Goal: Information Seeking & Learning: Learn about a topic

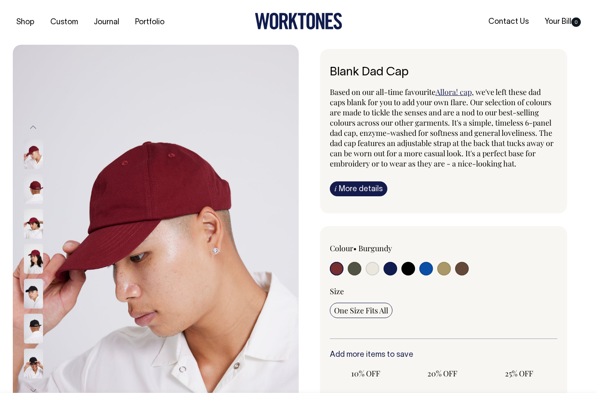
radio input "true"
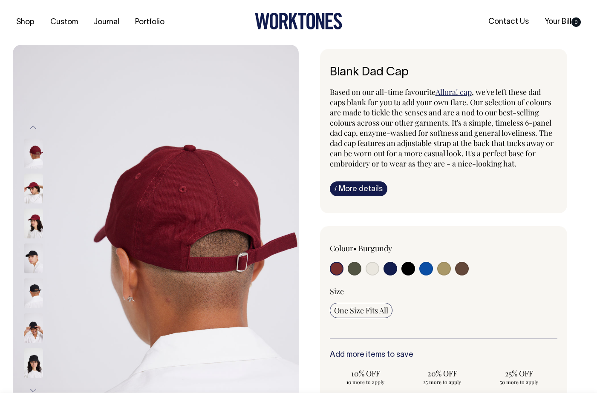
click at [34, 299] on img at bounding box center [33, 293] width 19 height 30
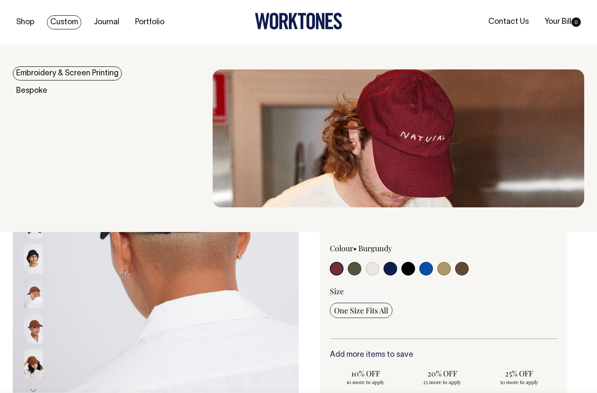
click at [69, 23] on link "Custom" at bounding box center [64, 22] width 34 height 14
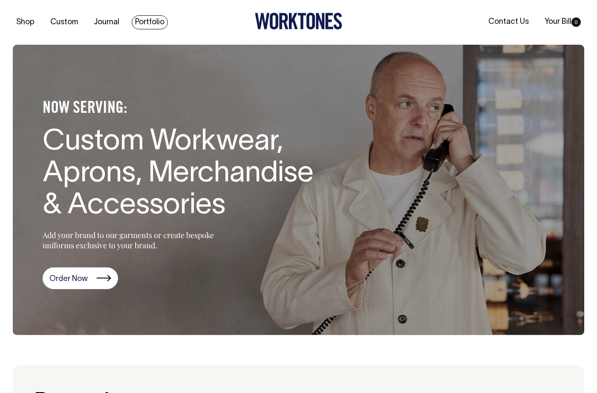
click at [139, 19] on link "Portfolio" at bounding box center [150, 22] width 36 height 14
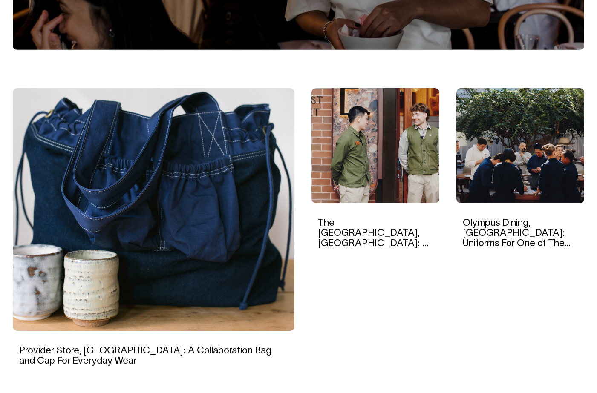
click at [527, 118] on img at bounding box center [520, 145] width 128 height 115
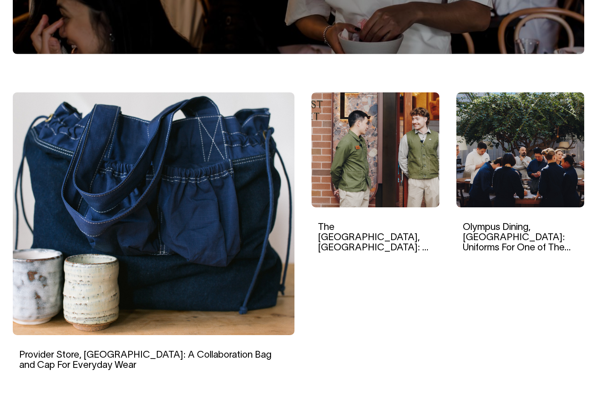
scroll to position [205, 0]
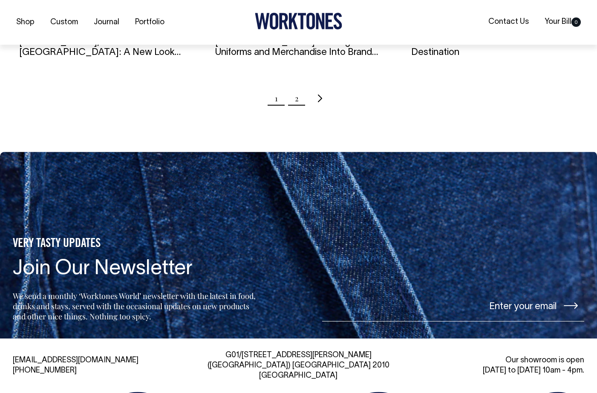
scroll to position [1000, 0]
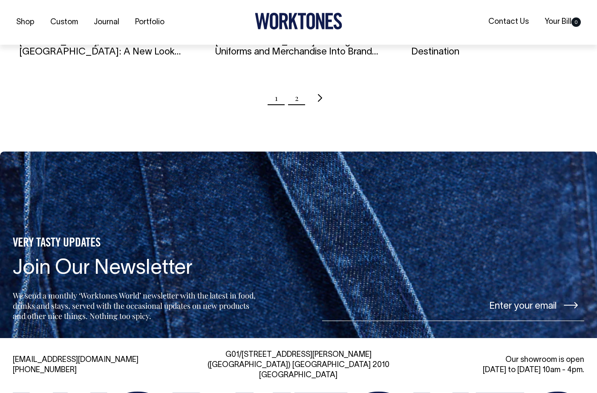
click at [295, 101] on link "2" at bounding box center [297, 97] width 4 height 21
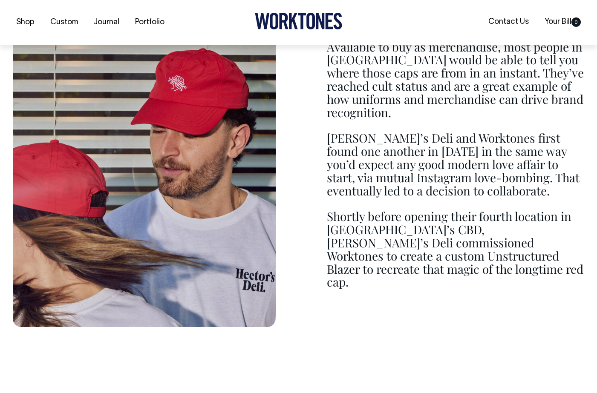
scroll to position [846, 0]
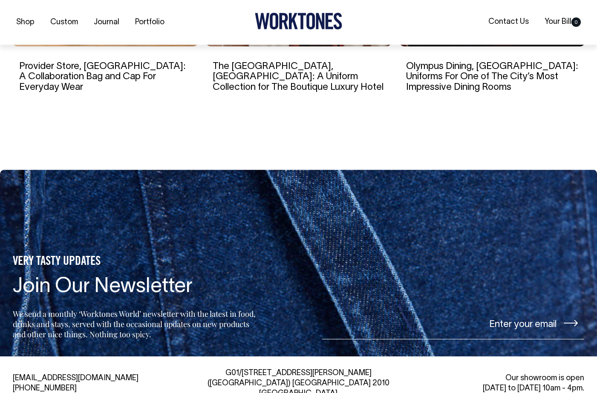
scroll to position [3858, 0]
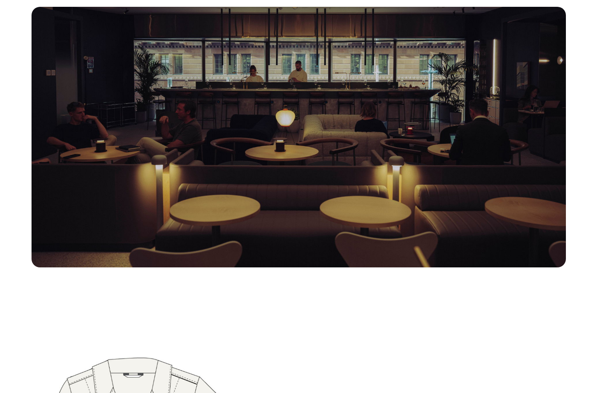
scroll to position [2013, 0]
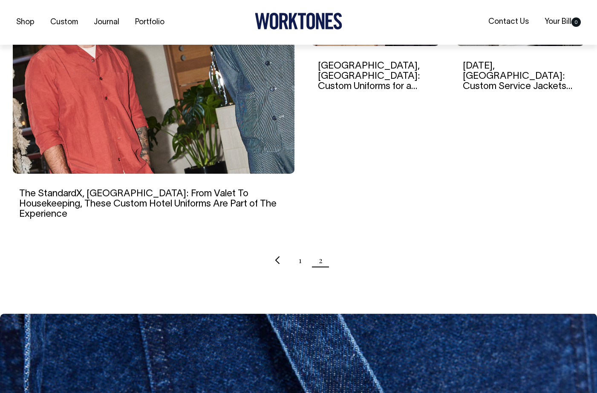
click at [544, 61] on h6 "[DATE], [GEOGRAPHIC_DATA]: Custom Service Jackets Reminiscent of Traditional Eu…" at bounding box center [519, 77] width 115 height 32
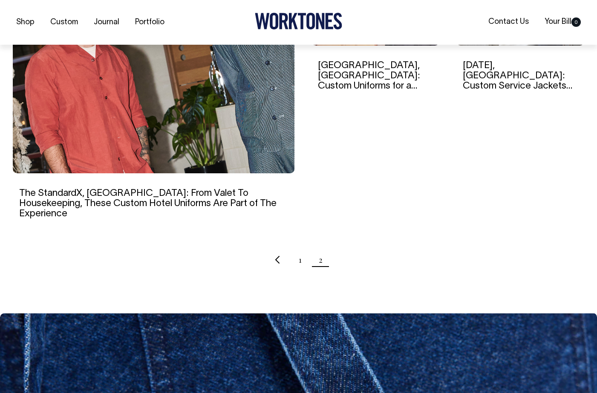
click at [526, 74] on link "[DATE], [GEOGRAPHIC_DATA]: Custom Service Jackets Reminiscent of Traditional Eu…" at bounding box center [516, 86] width 109 height 50
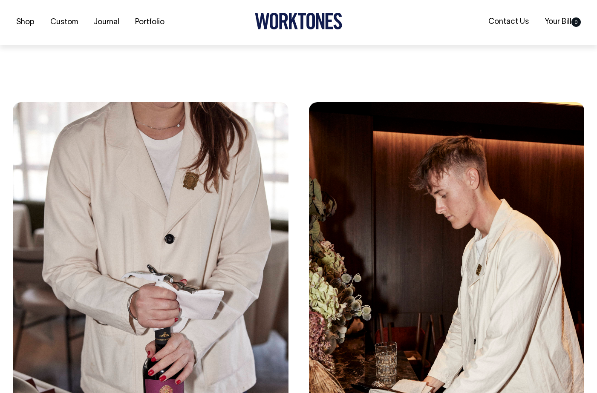
scroll to position [3214, 0]
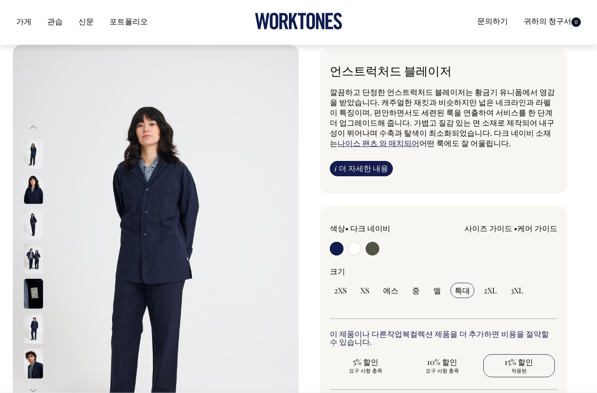
select select
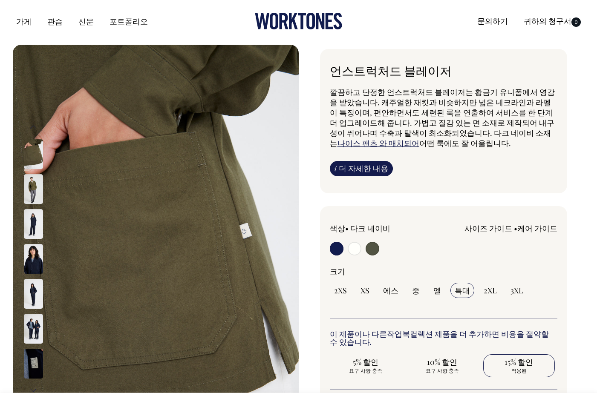
click at [468, 175] on div "i 더 자세한 내용 Material Made from 100% cotton. Ingredients Unisex fit. 4 button fro…" at bounding box center [444, 168] width 228 height 15
click at [169, 5] on div "가게 관습 신문 포트폴리오 문의하기 귀하의 청구서 0" at bounding box center [298, 22] width 597 height 45
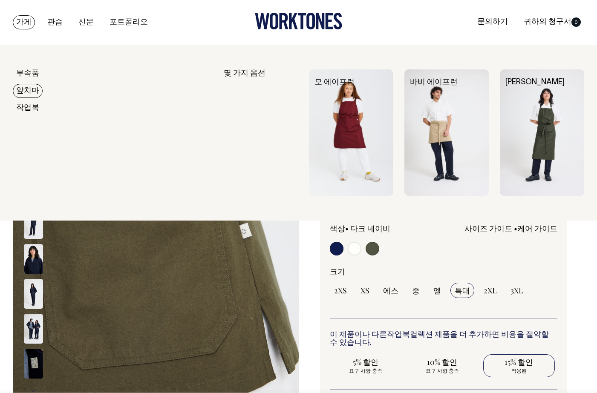
click at [28, 93] on font "앞치마" at bounding box center [27, 90] width 23 height 7
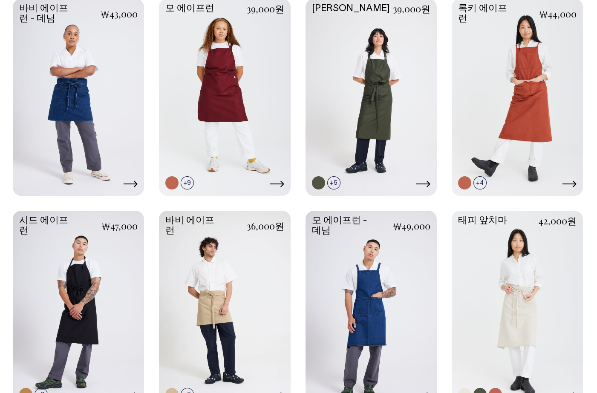
scroll to position [413, 0]
